Goal: Register for event/course

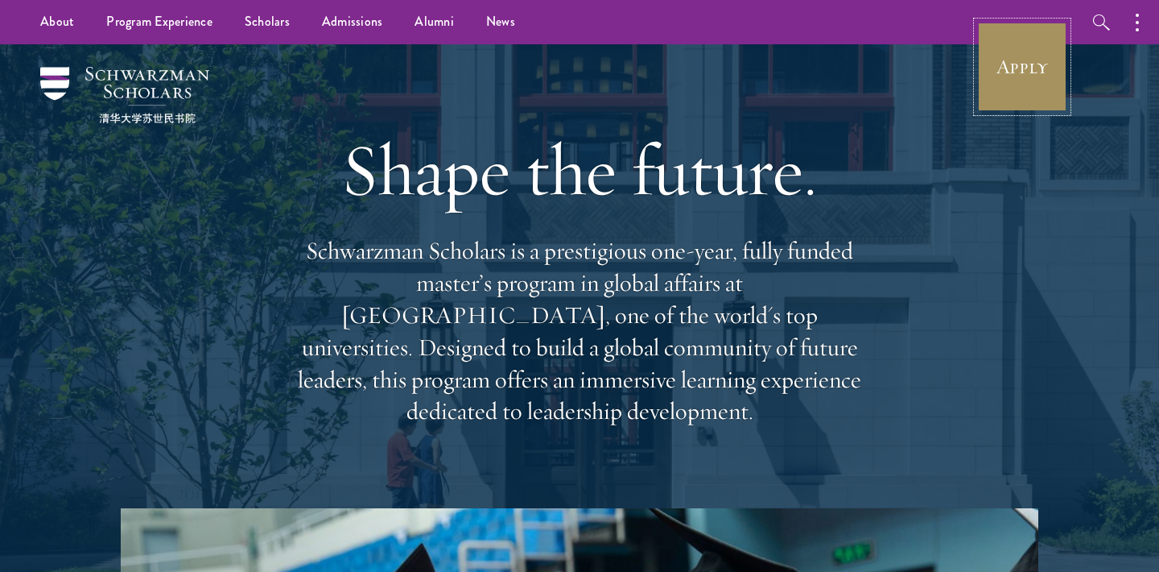
click at [1020, 61] on link "Apply" at bounding box center [1023, 67] width 90 height 90
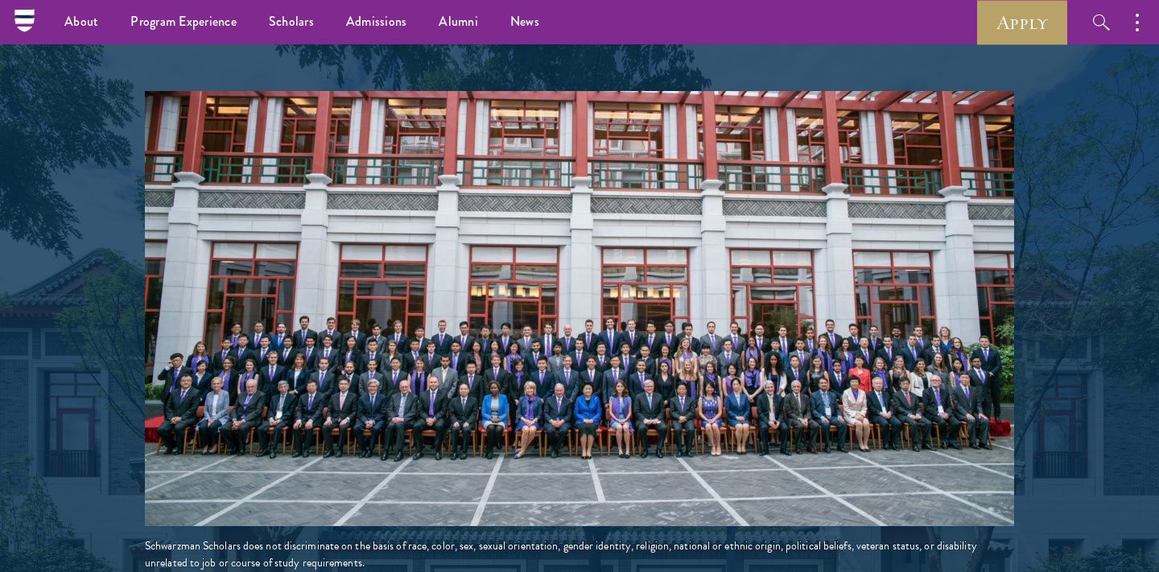
scroll to position [407, 0]
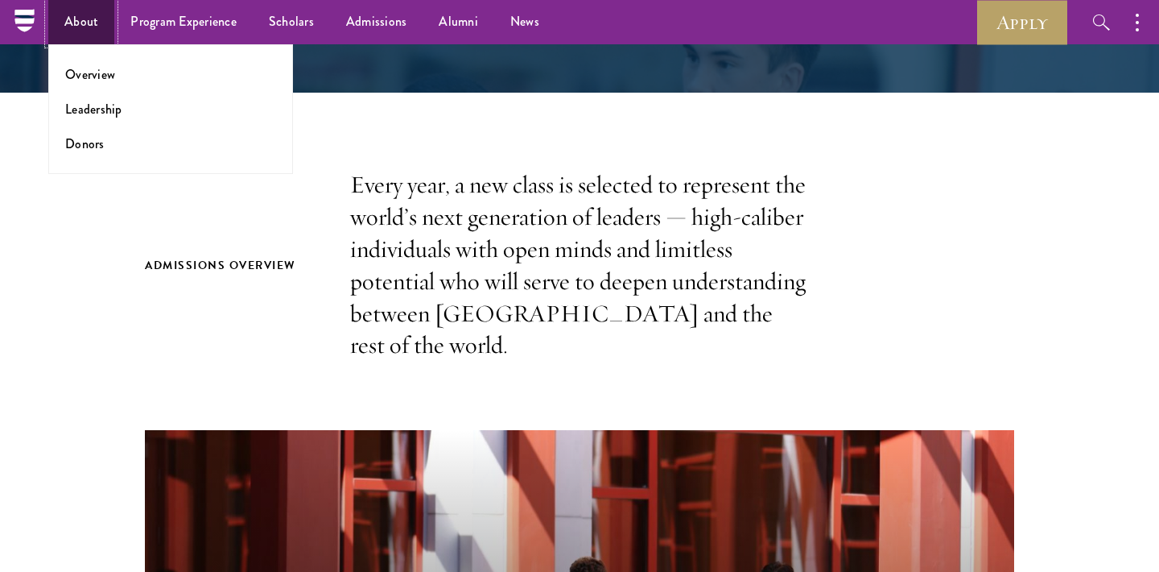
click at [73, 17] on link "About" at bounding box center [81, 22] width 66 height 44
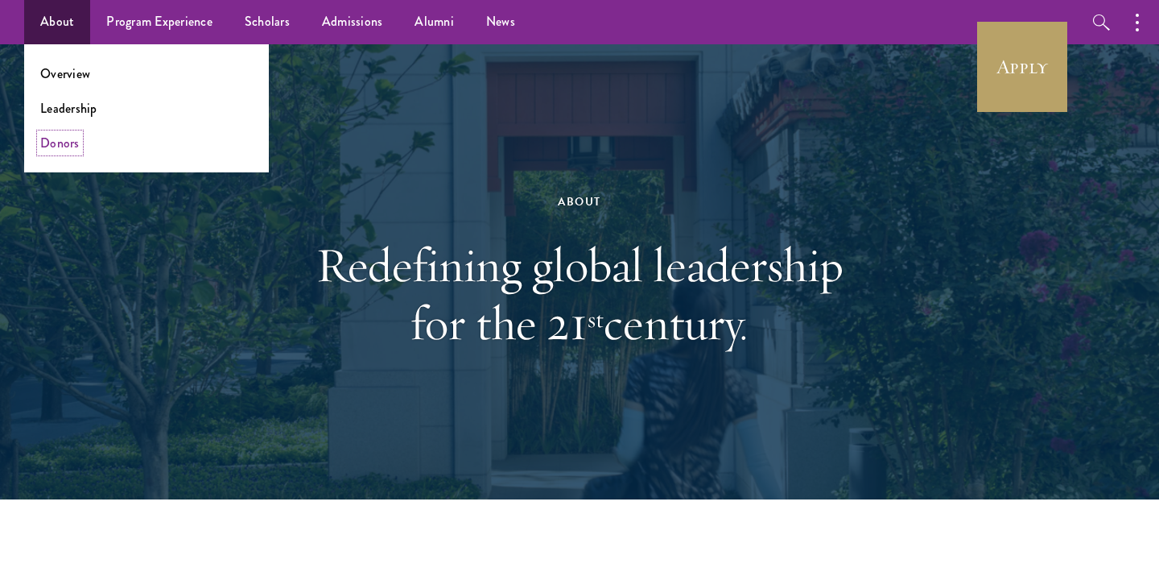
click at [53, 140] on link "Donors" at bounding box center [59, 143] width 39 height 19
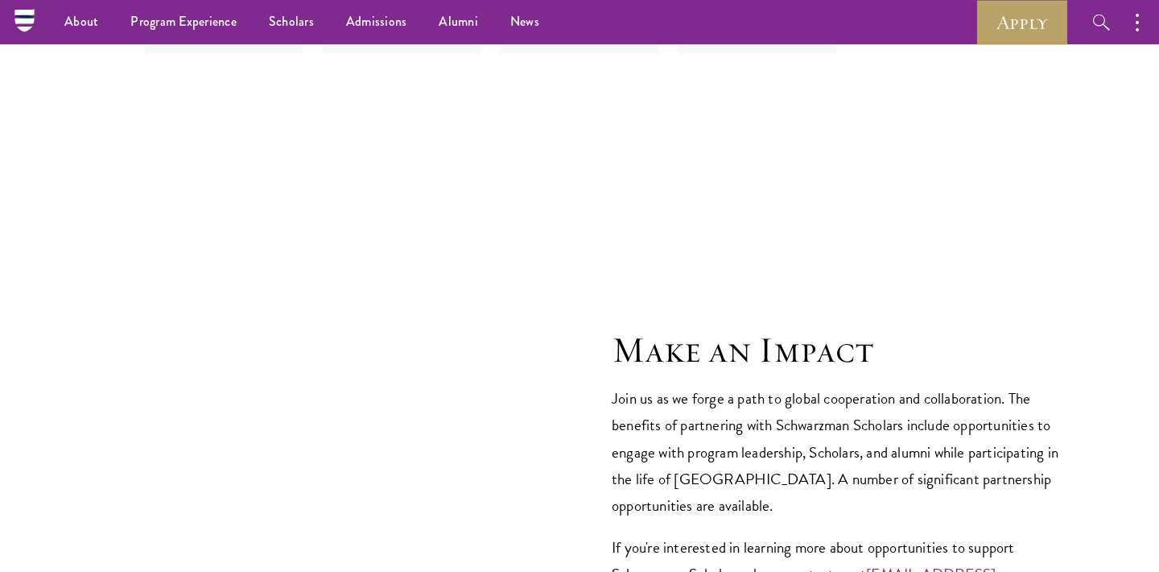
scroll to position [5921, 0]
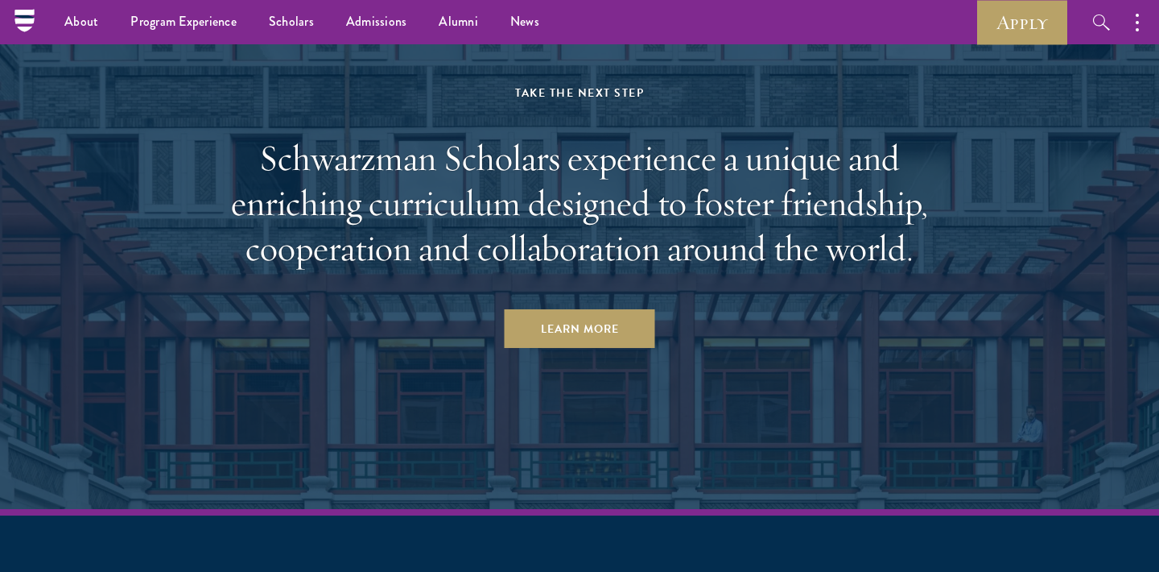
scroll to position [8054, 0]
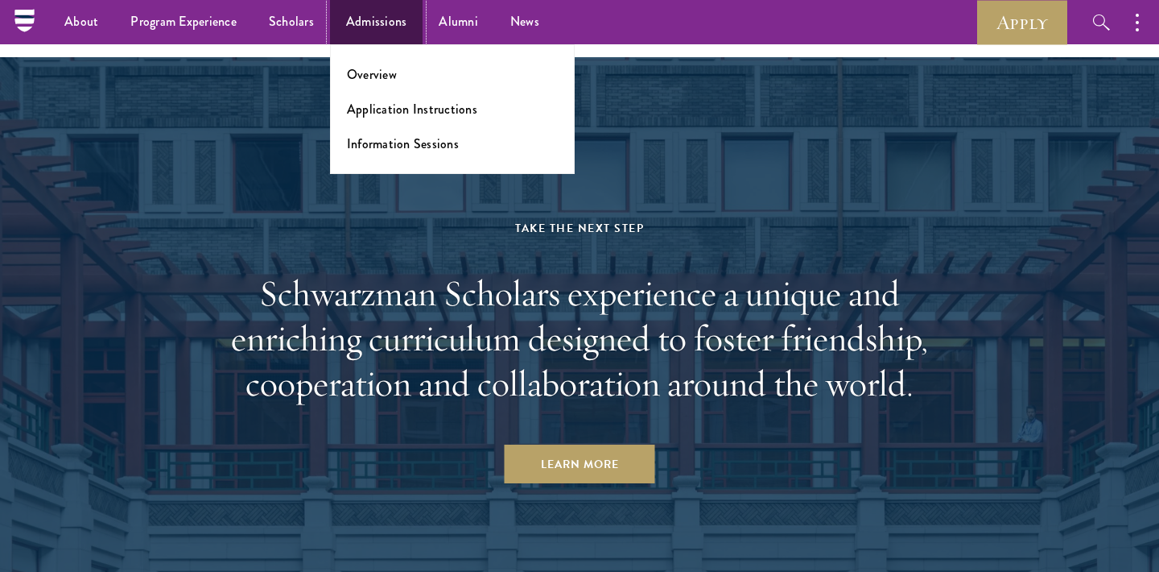
click at [348, 21] on link "Admissions" at bounding box center [376, 22] width 93 height 44
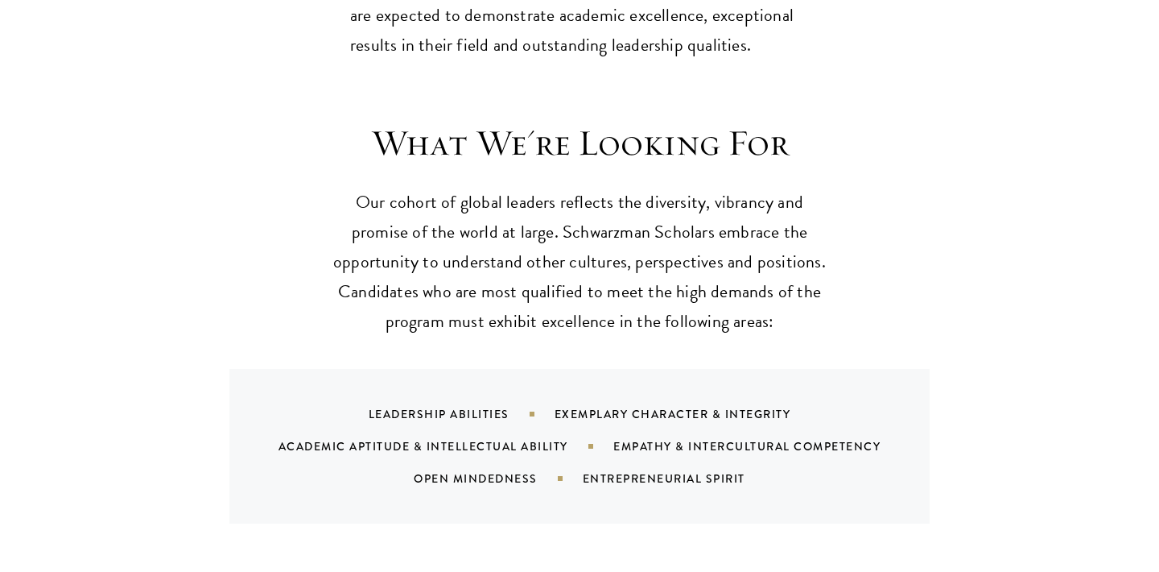
scroll to position [1479, 0]
